Goal: Information Seeking & Learning: Learn about a topic

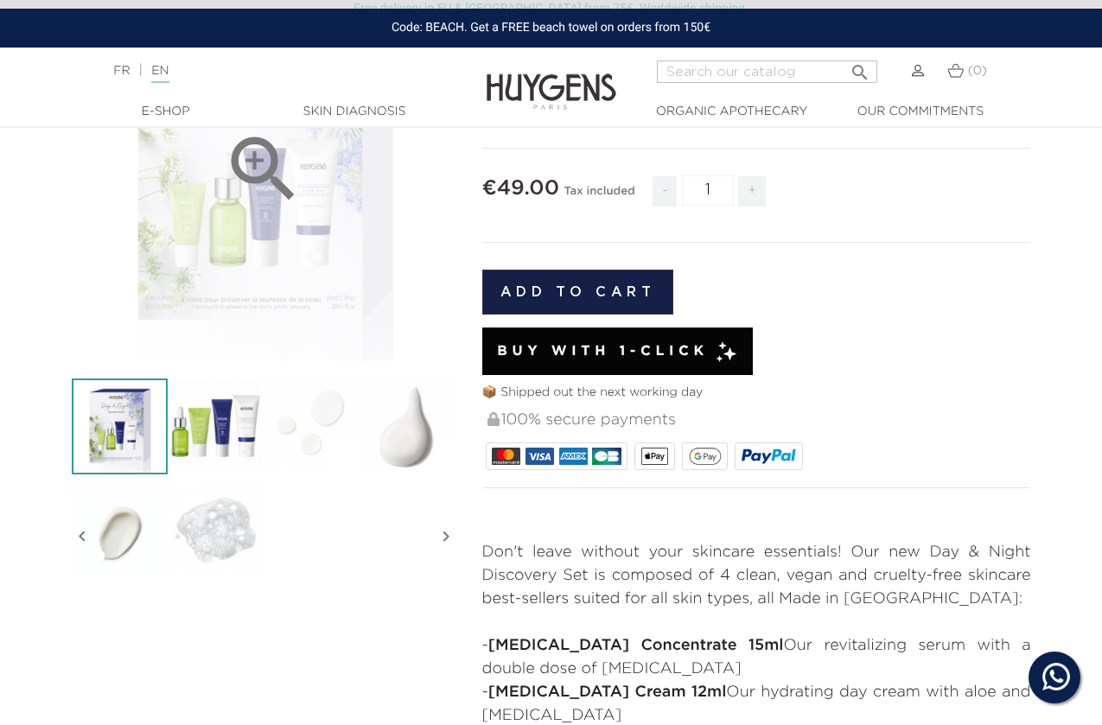
scroll to position [228, 0]
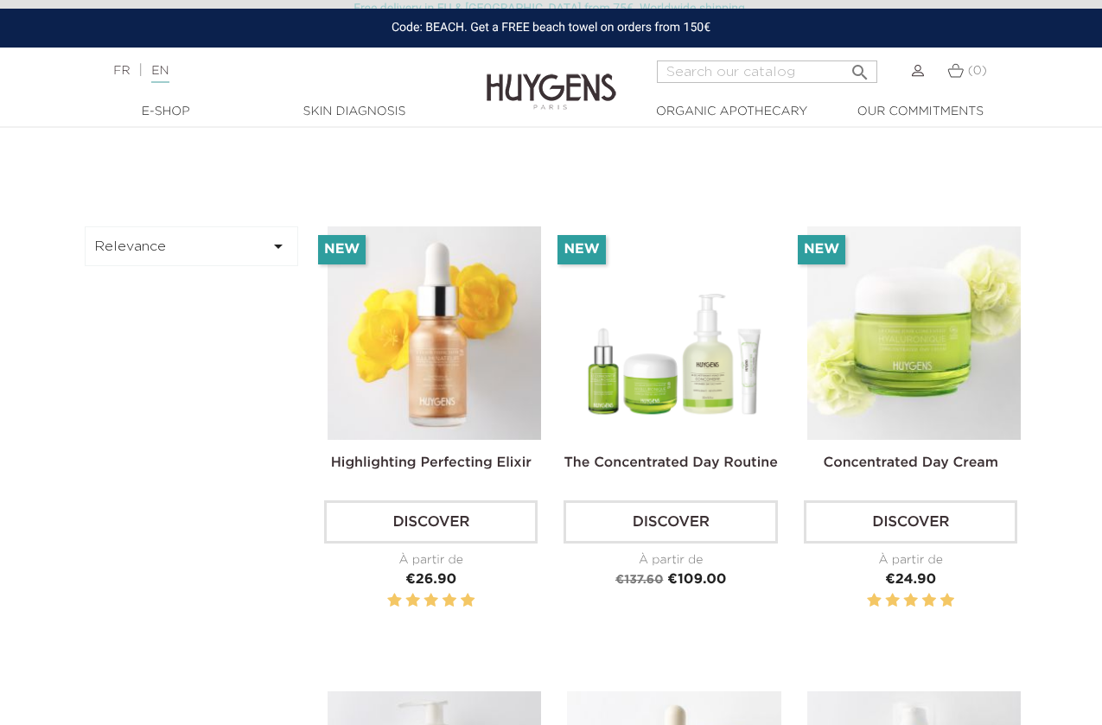
scroll to position [574, 0]
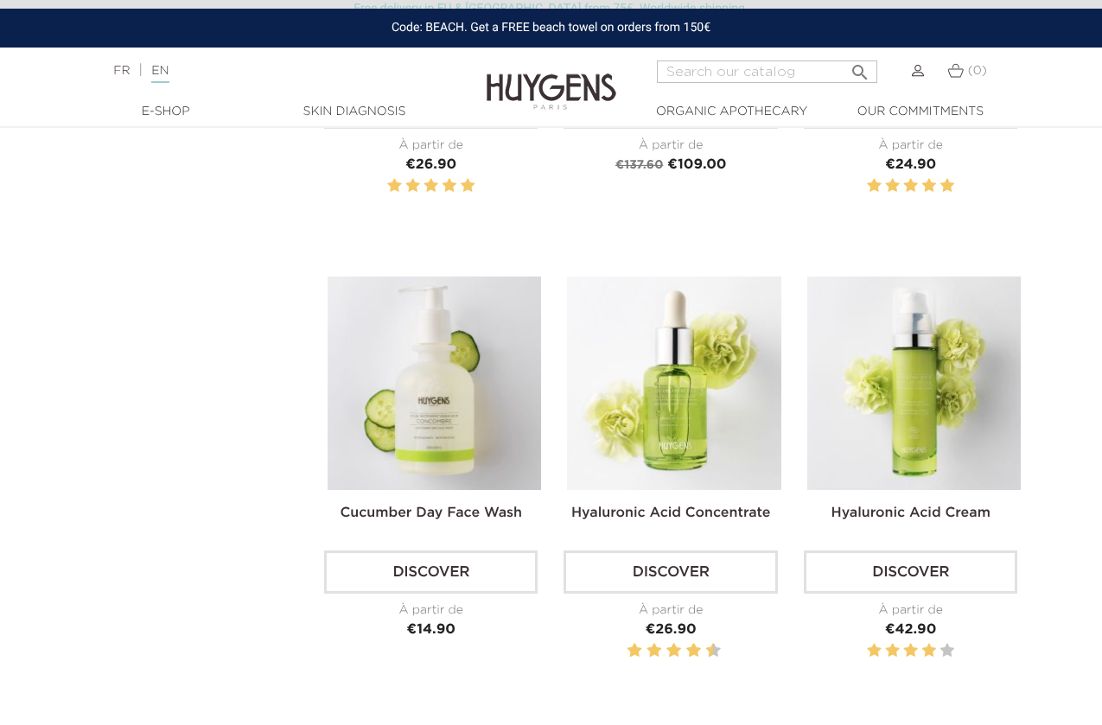
scroll to position [907, 0]
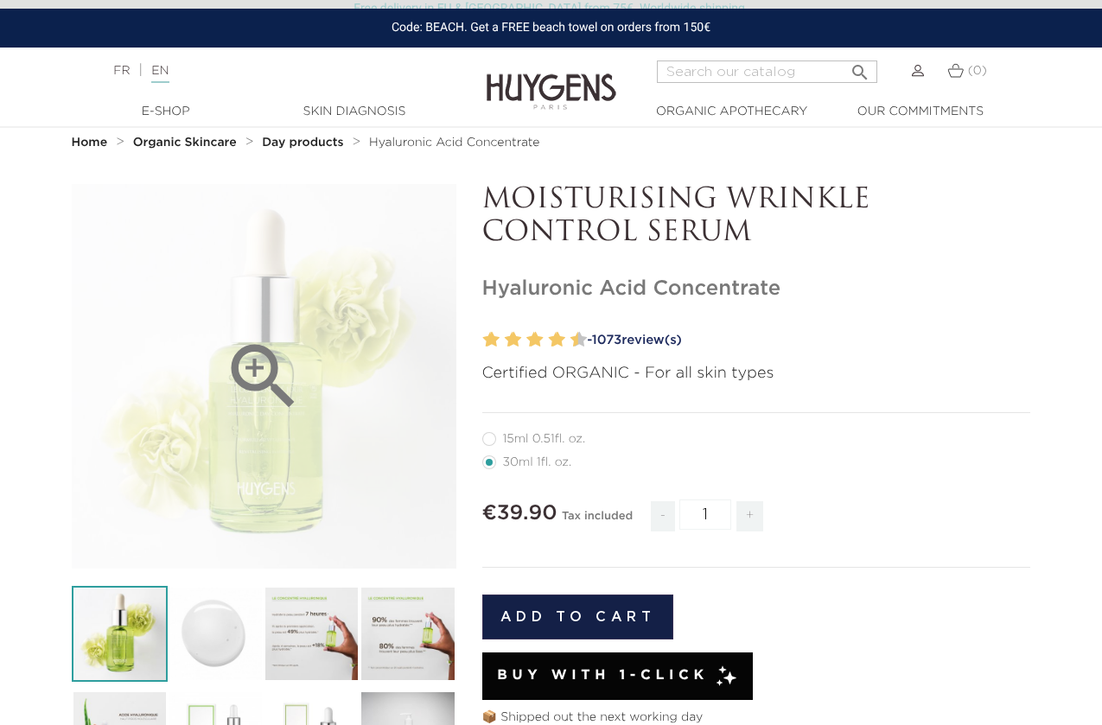
scroll to position [73, 0]
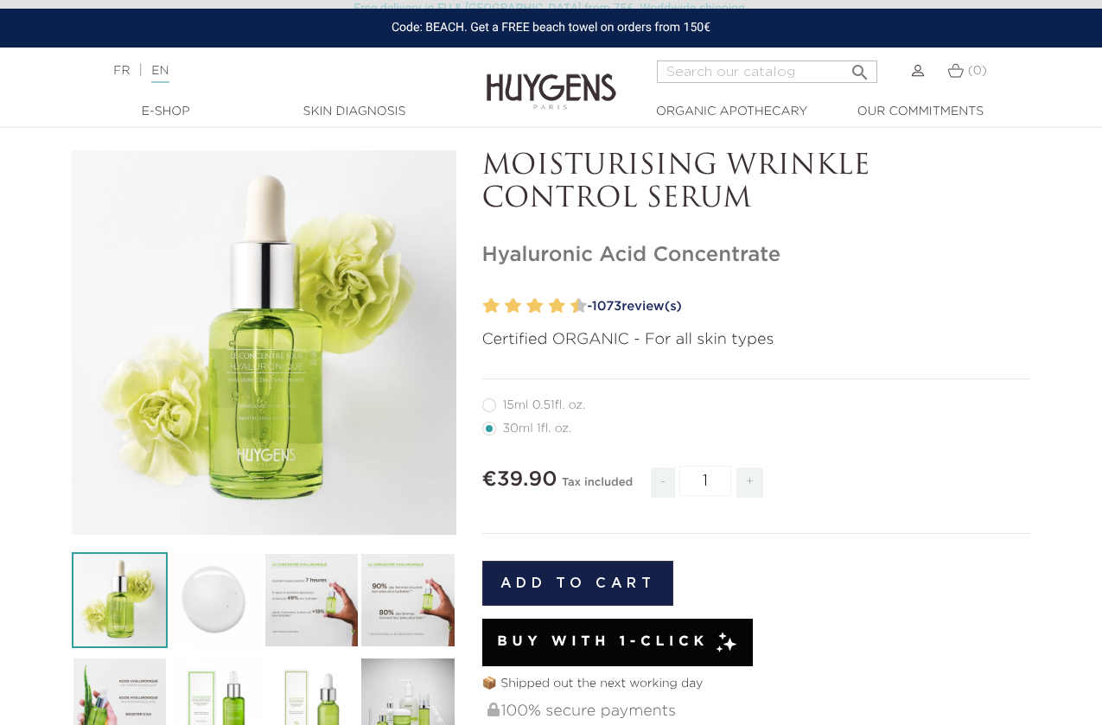
click at [488, 403] on label12"] "15ml 0.51fl. oz." at bounding box center [544, 405] width 124 height 14
radio input "true"
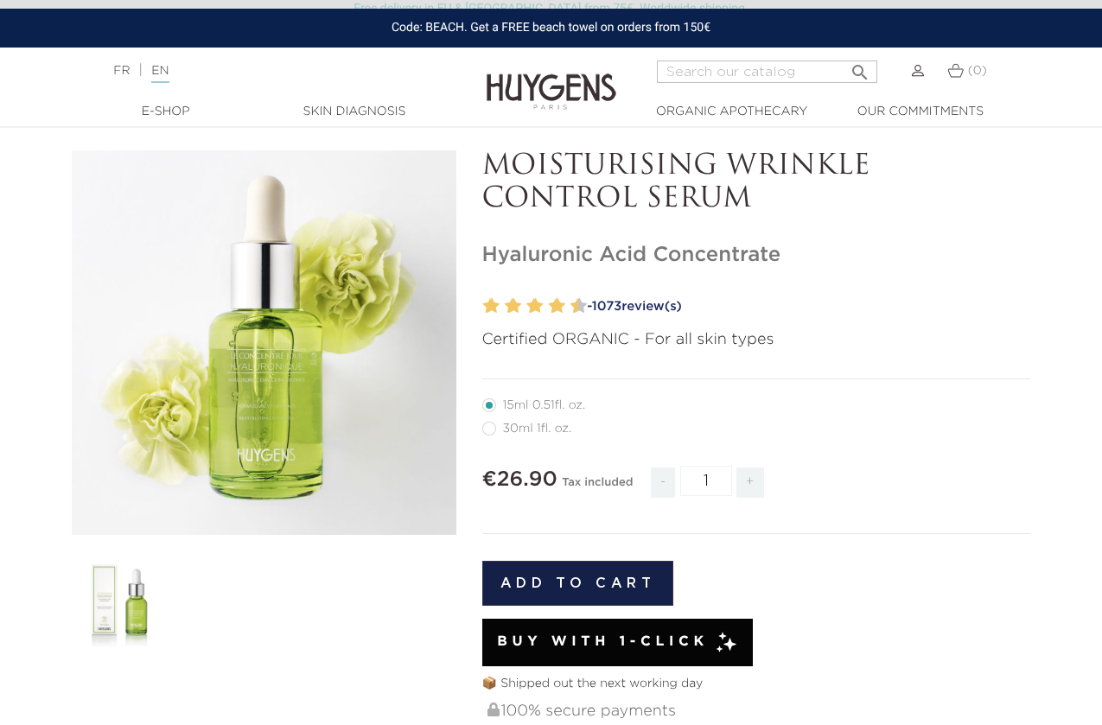
click at [489, 422] on label22"] "30ml 1fl. oz." at bounding box center [537, 429] width 111 height 14
radio input "true"
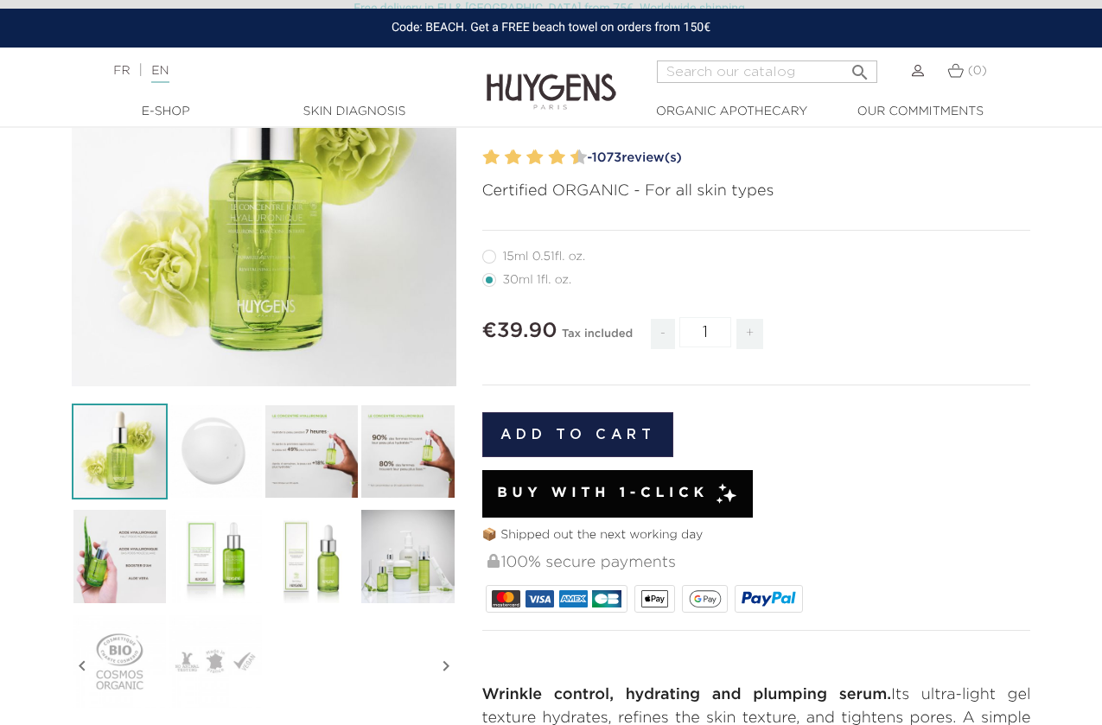
scroll to position [223, 0]
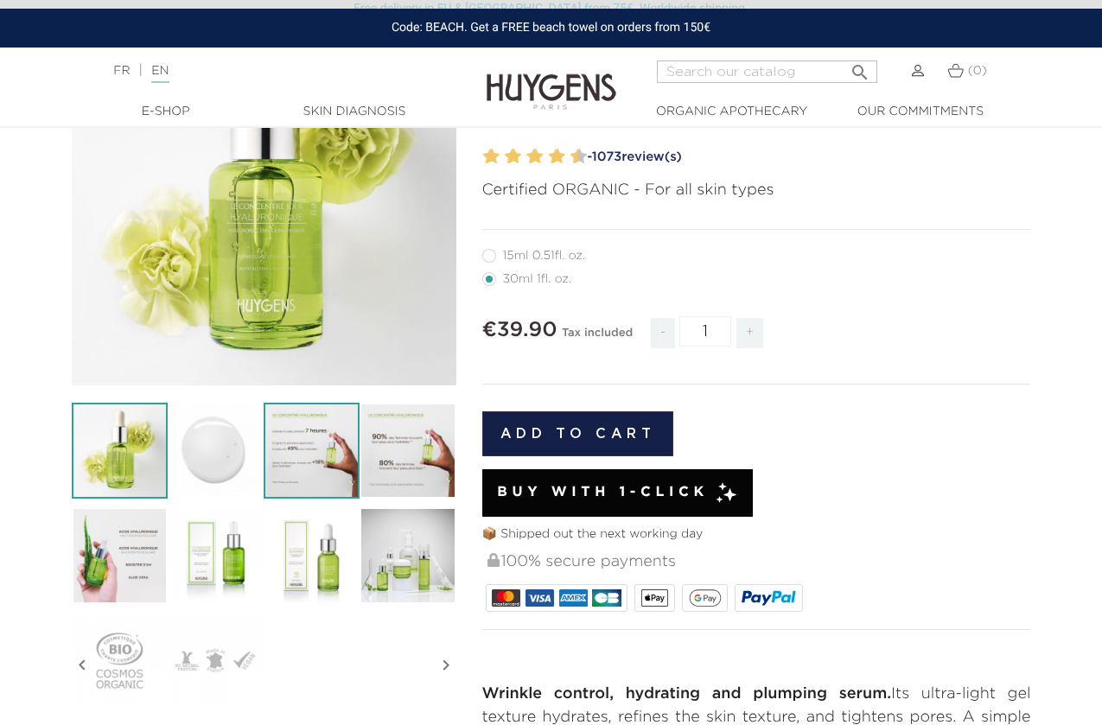
click at [272, 429] on img at bounding box center [312, 451] width 96 height 96
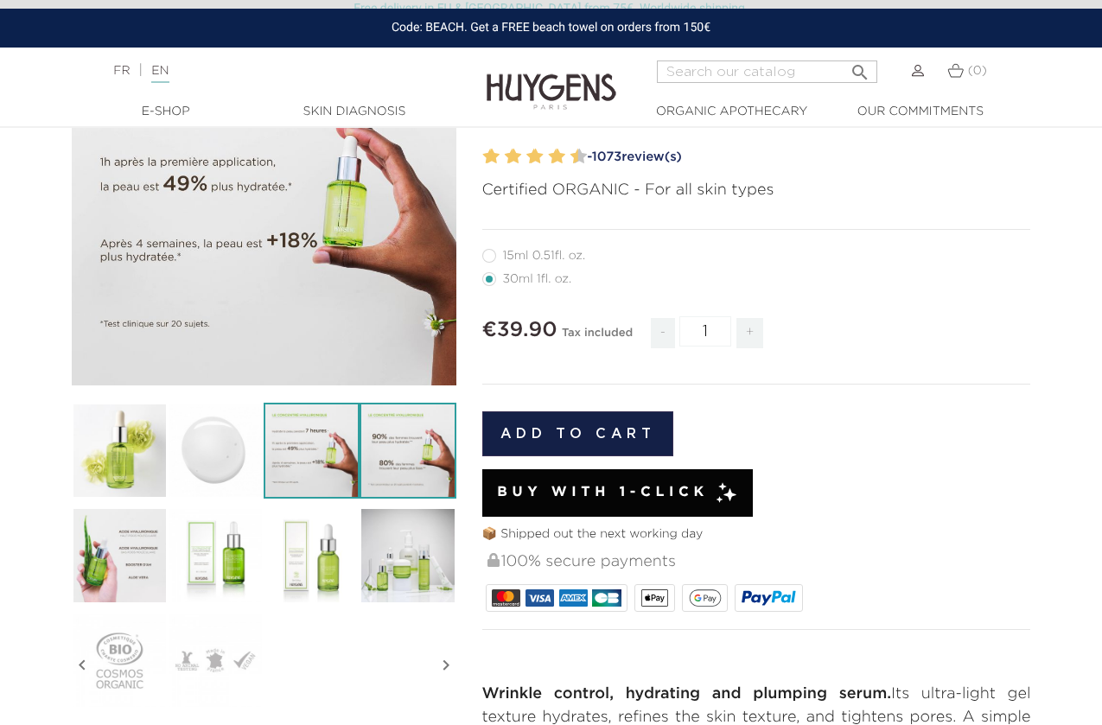
click at [426, 438] on img at bounding box center [407, 451] width 96 height 96
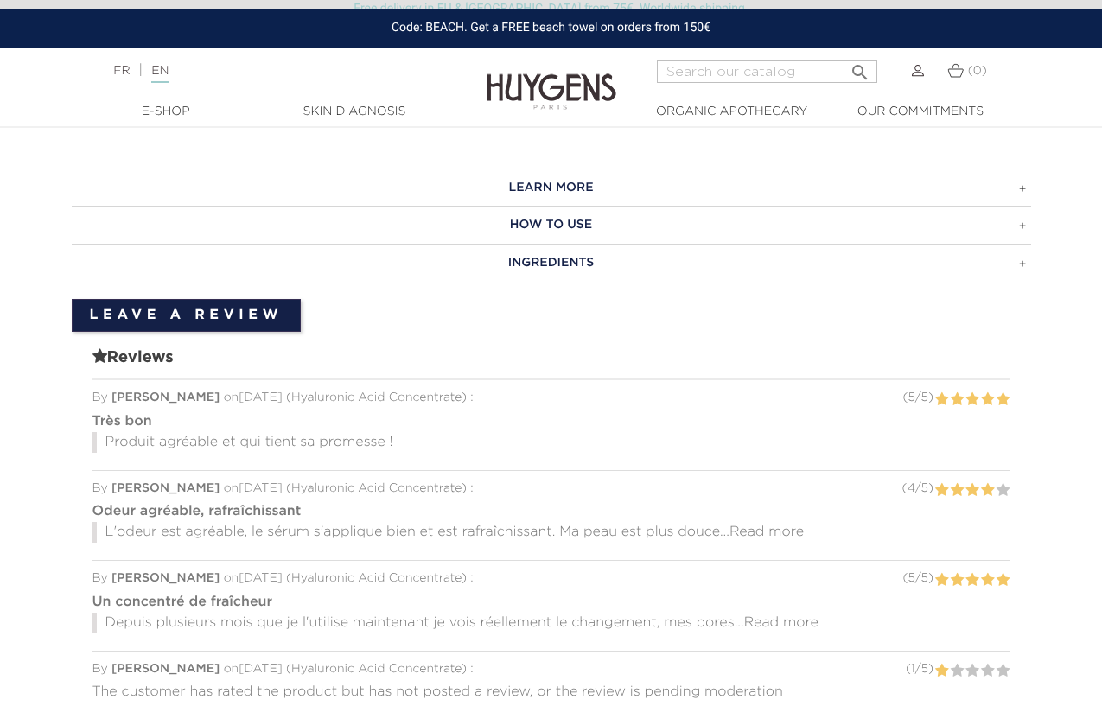
scroll to position [1187, 0]
click at [558, 175] on h3 "LEARN MORE" at bounding box center [551, 186] width 959 height 38
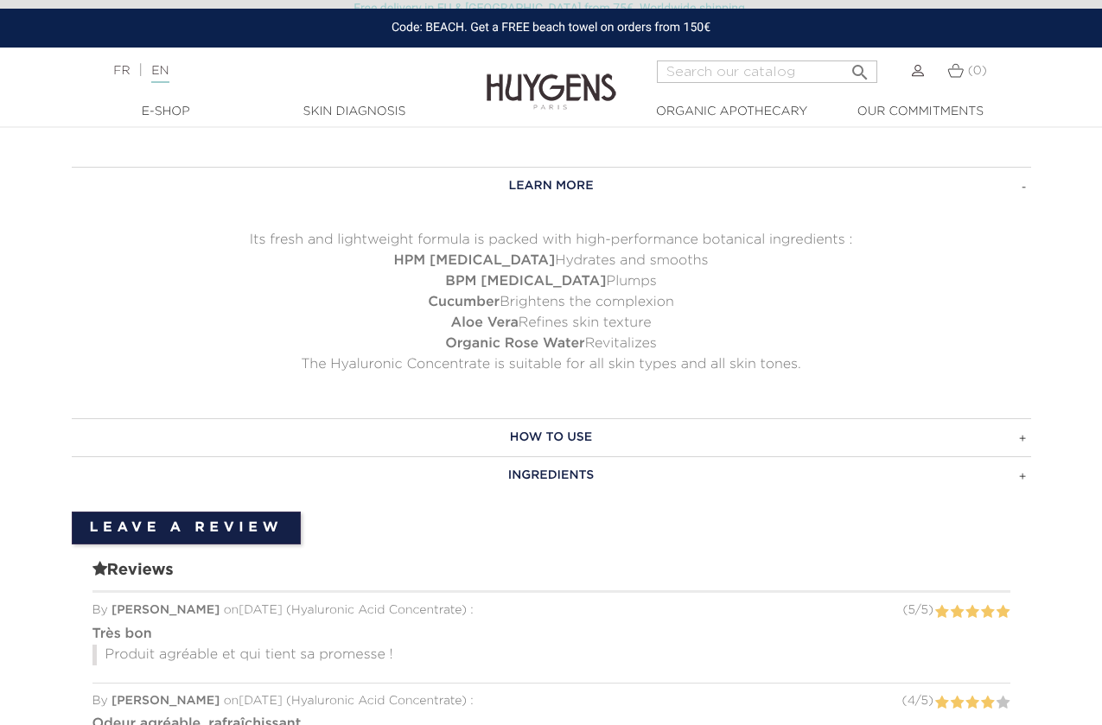
click at [575, 430] on h3 "HOW TO USE" at bounding box center [551, 437] width 959 height 38
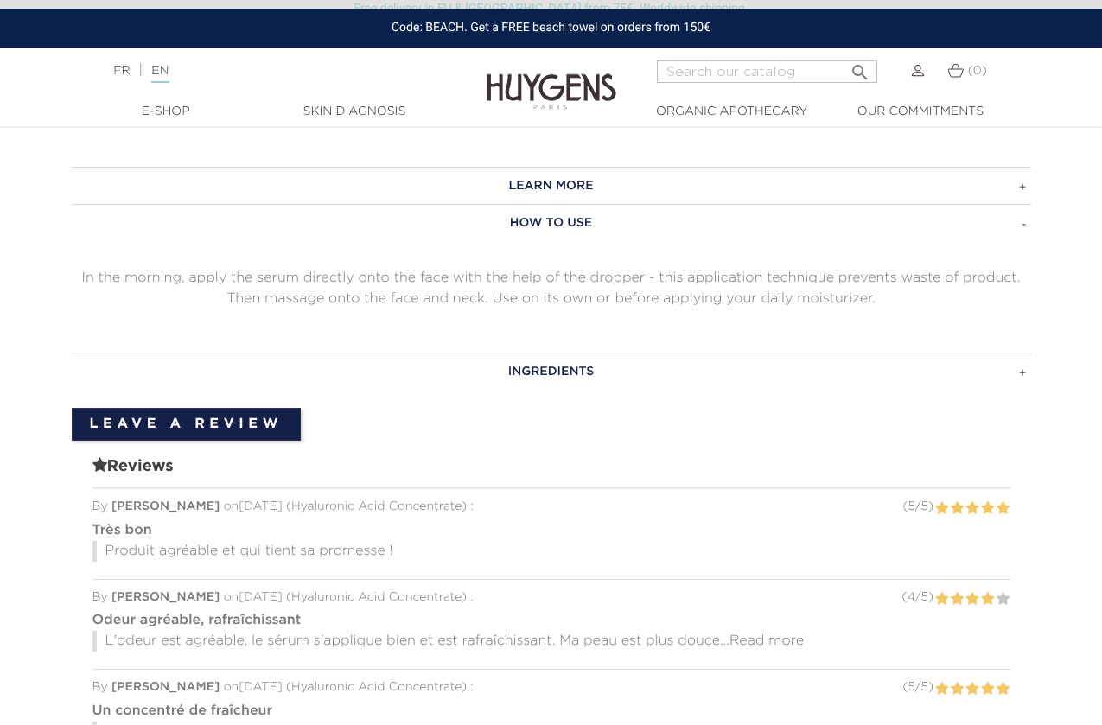
click at [563, 366] on h3 "INGREDIENTS" at bounding box center [551, 371] width 959 height 38
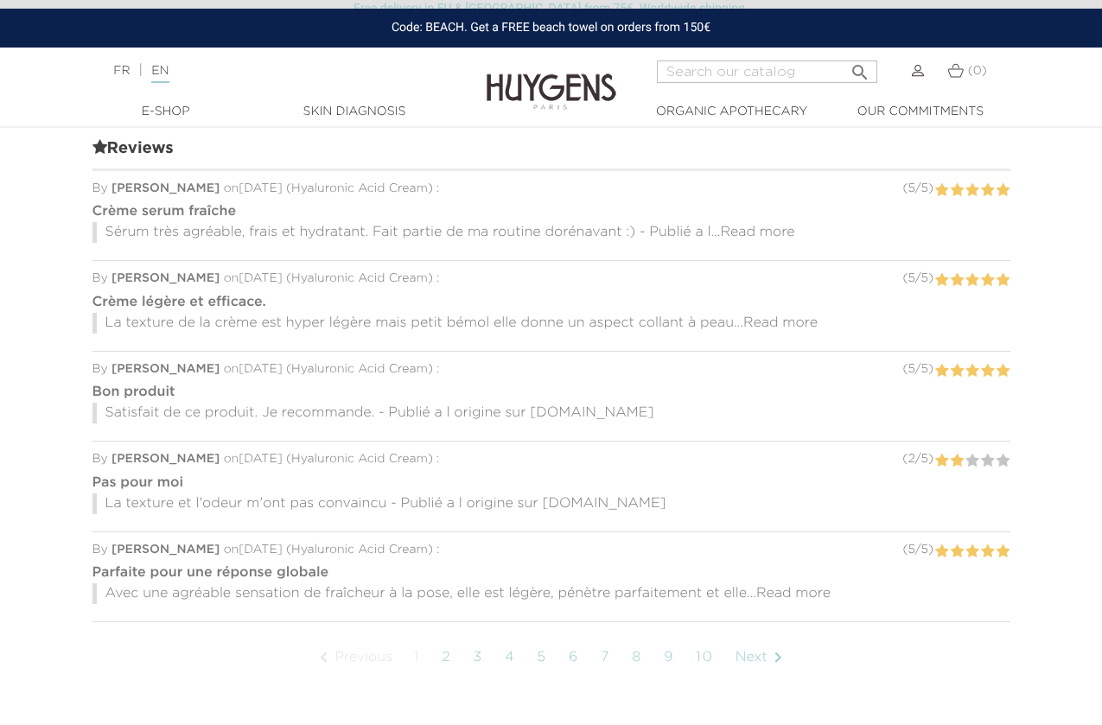
scroll to position [1362, 0]
click at [443, 657] on link "2" at bounding box center [446, 656] width 27 height 43
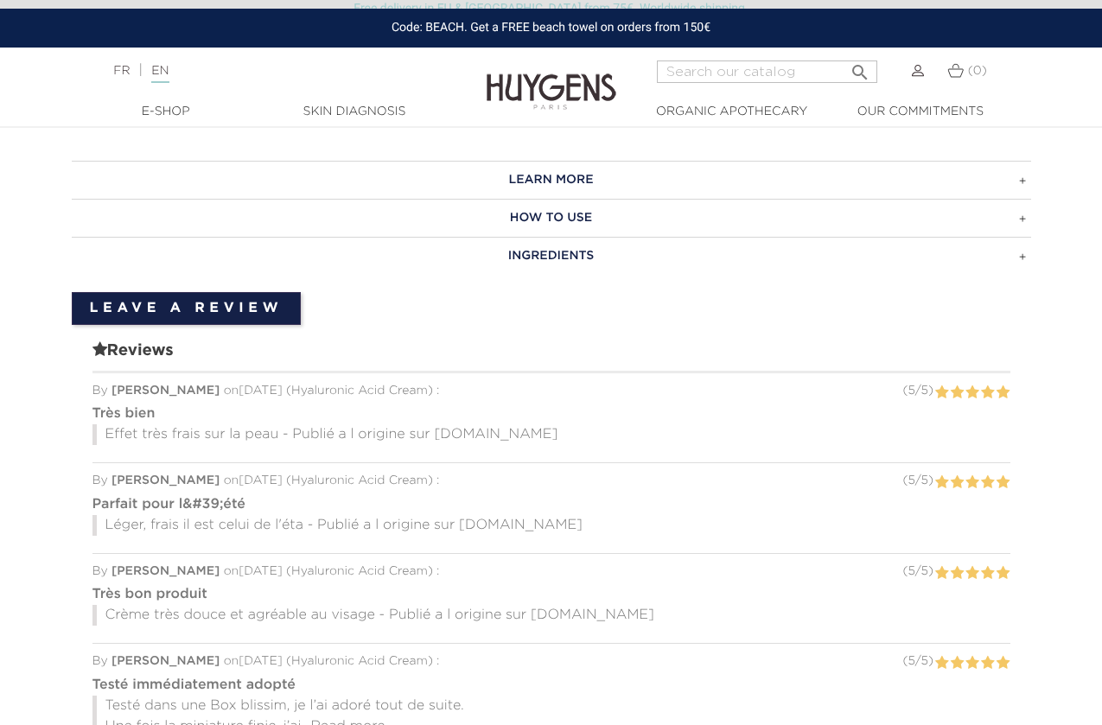
scroll to position [823, 0]
